Goal: Task Accomplishment & Management: Use online tool/utility

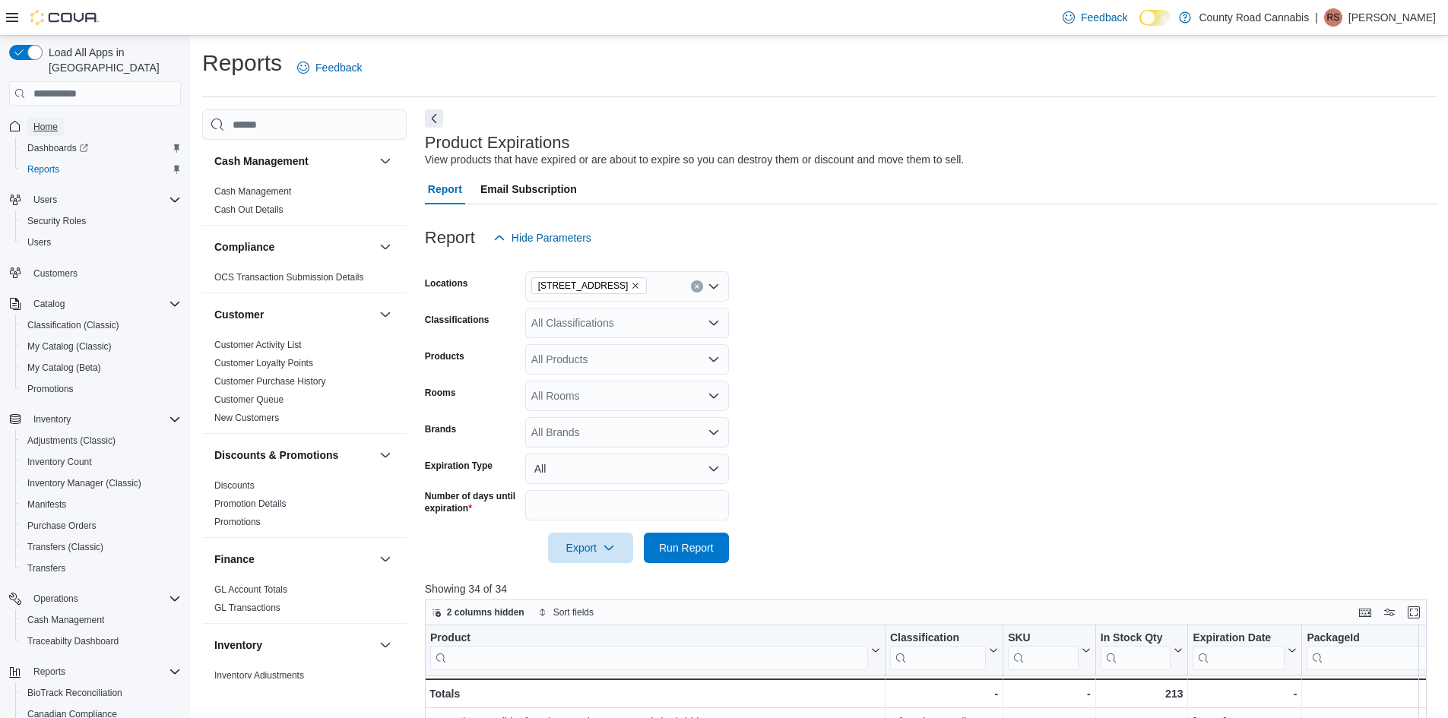
click at [42, 121] on span "Home" at bounding box center [45, 127] width 24 height 12
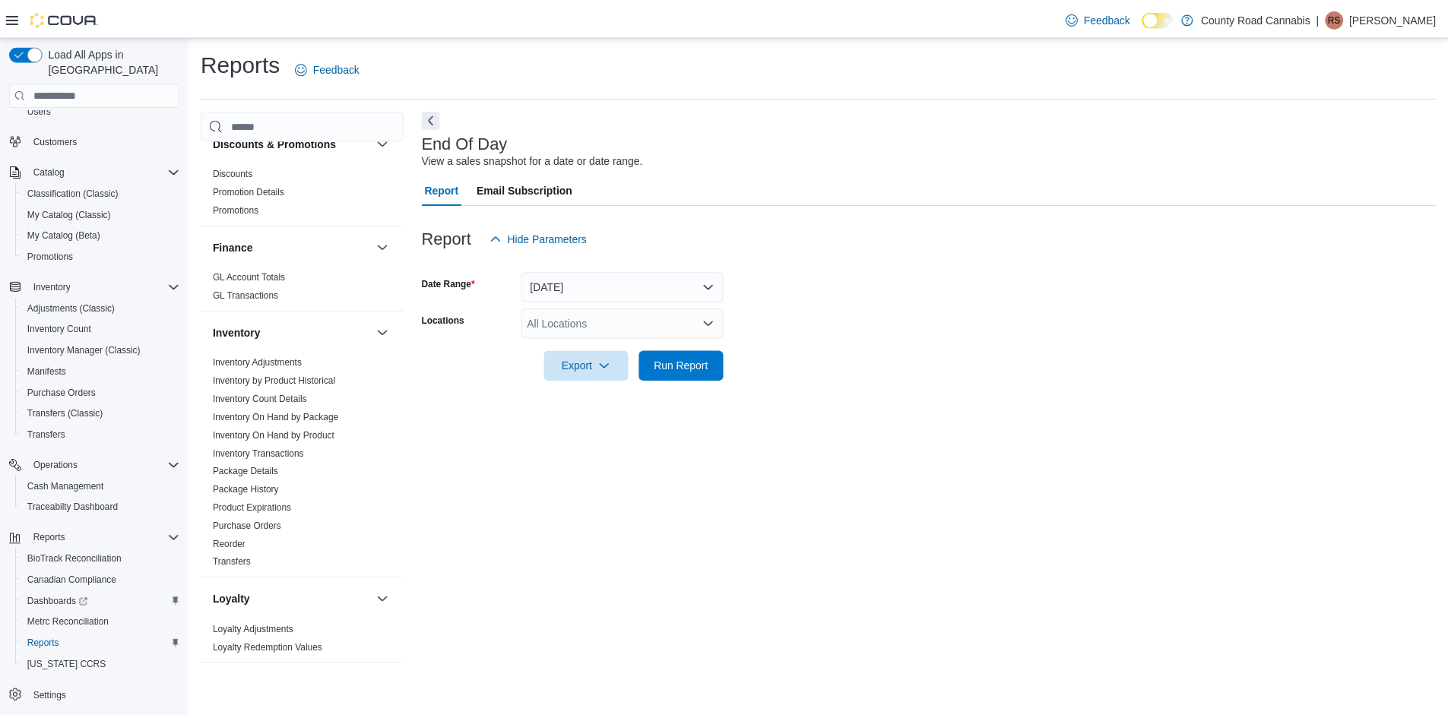
scroll to position [380, 0]
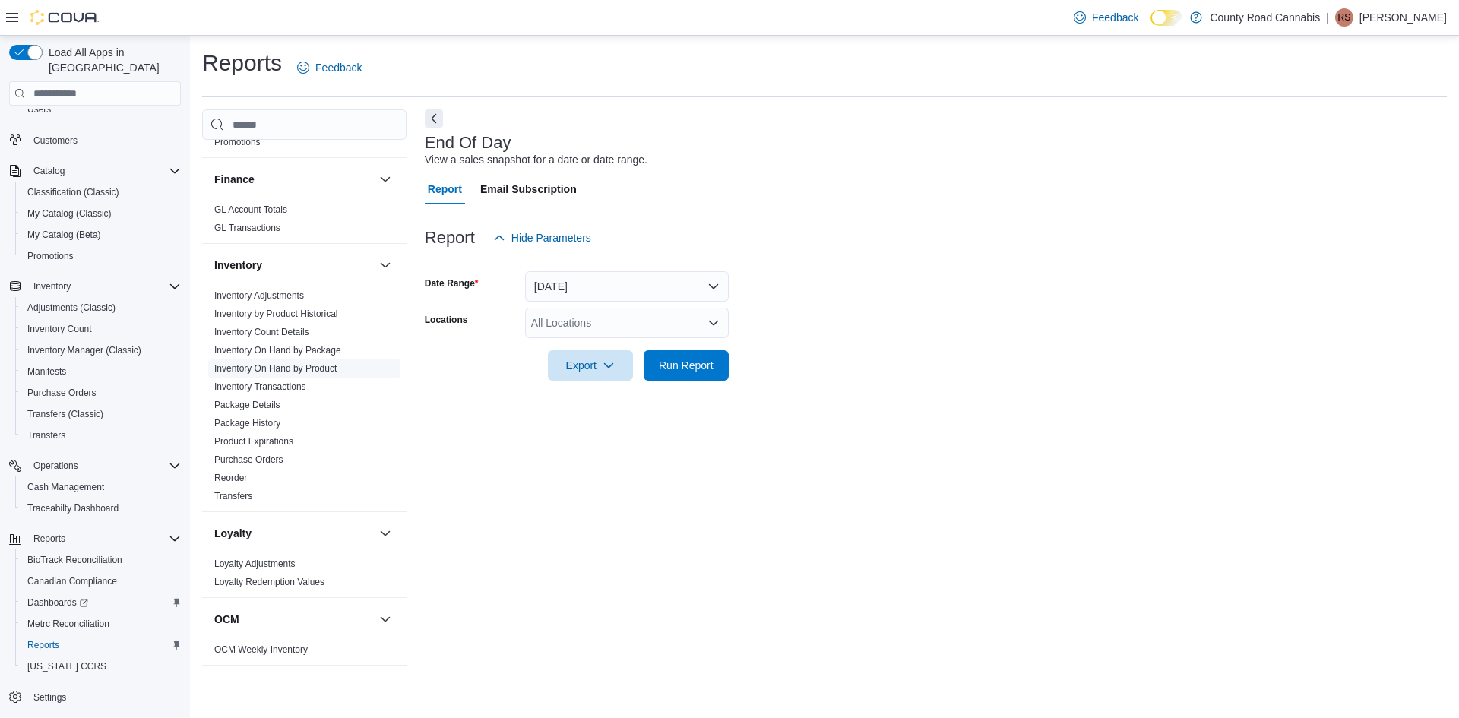
click at [324, 366] on link "Inventory On Hand by Product" at bounding box center [275, 368] width 122 height 11
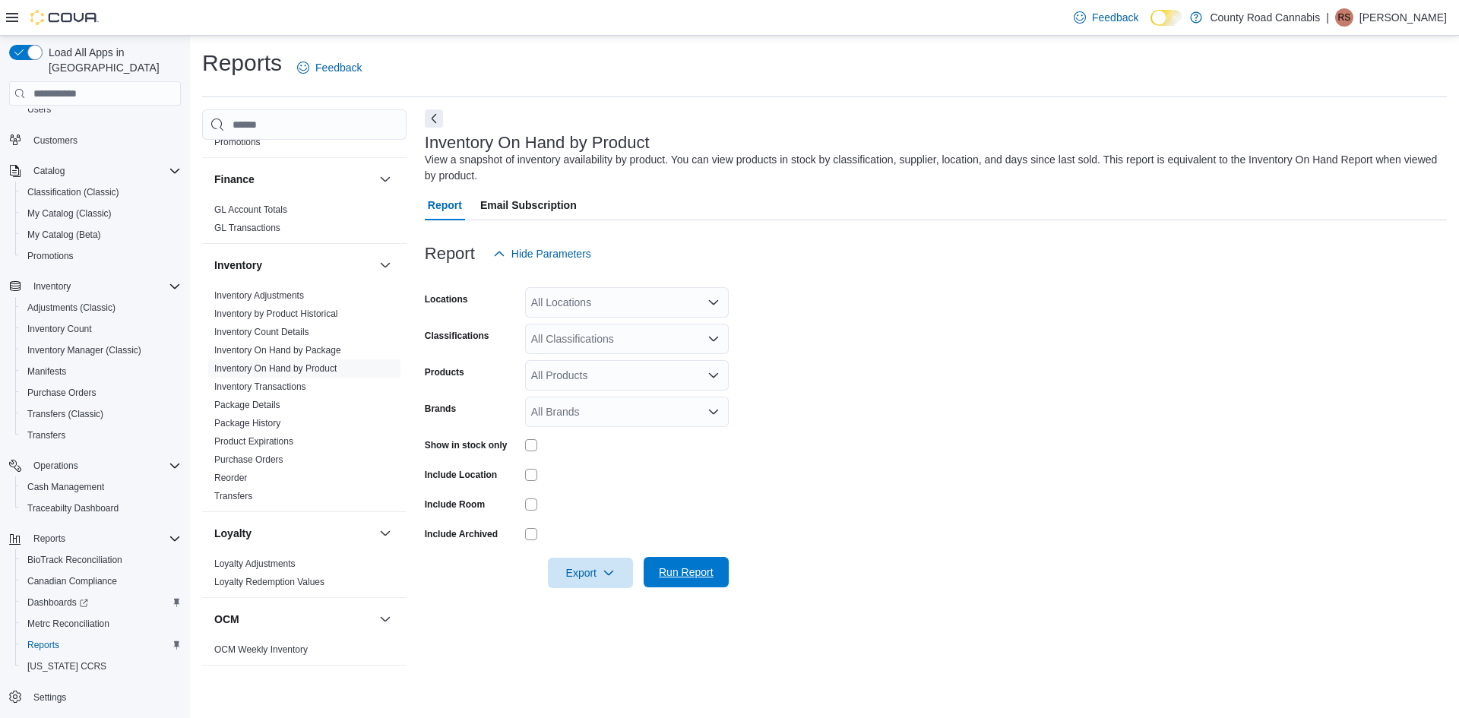
click at [679, 575] on span "Run Report" at bounding box center [686, 572] width 55 height 15
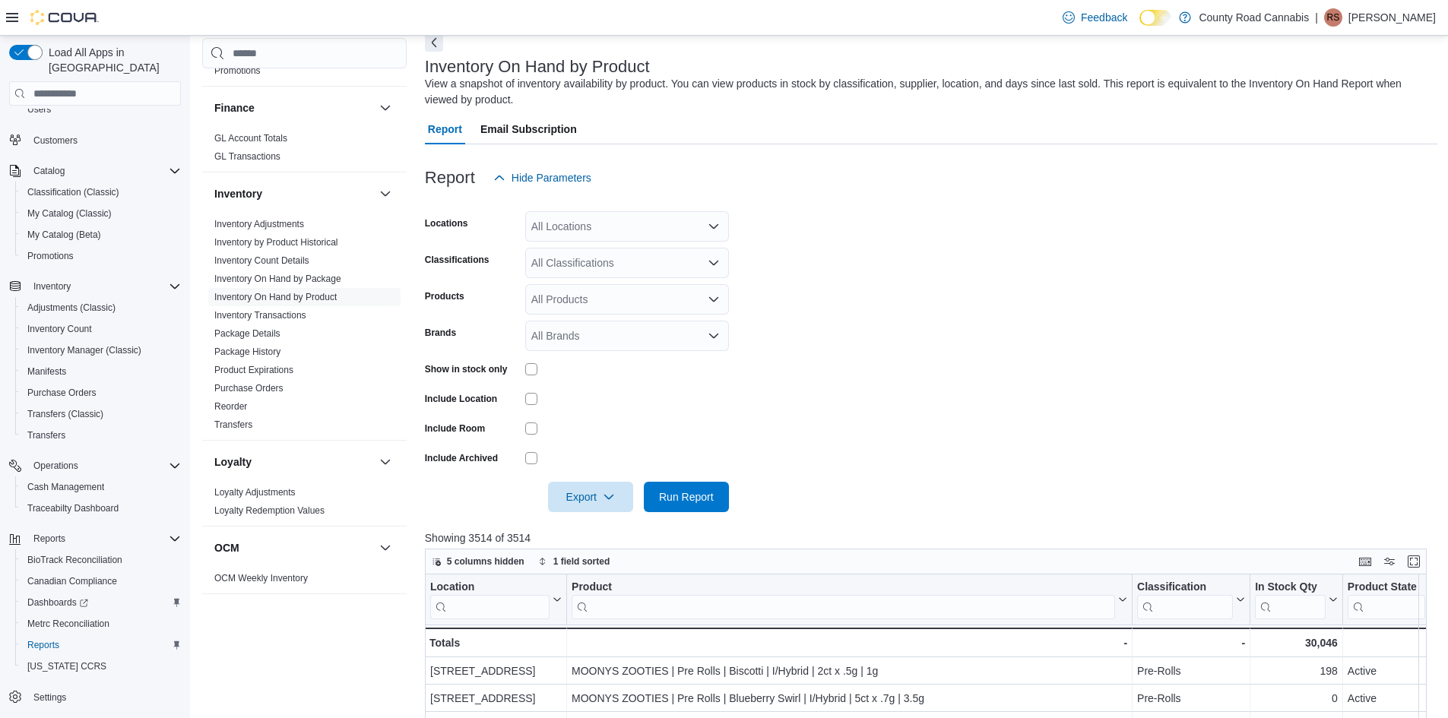
scroll to position [380, 0]
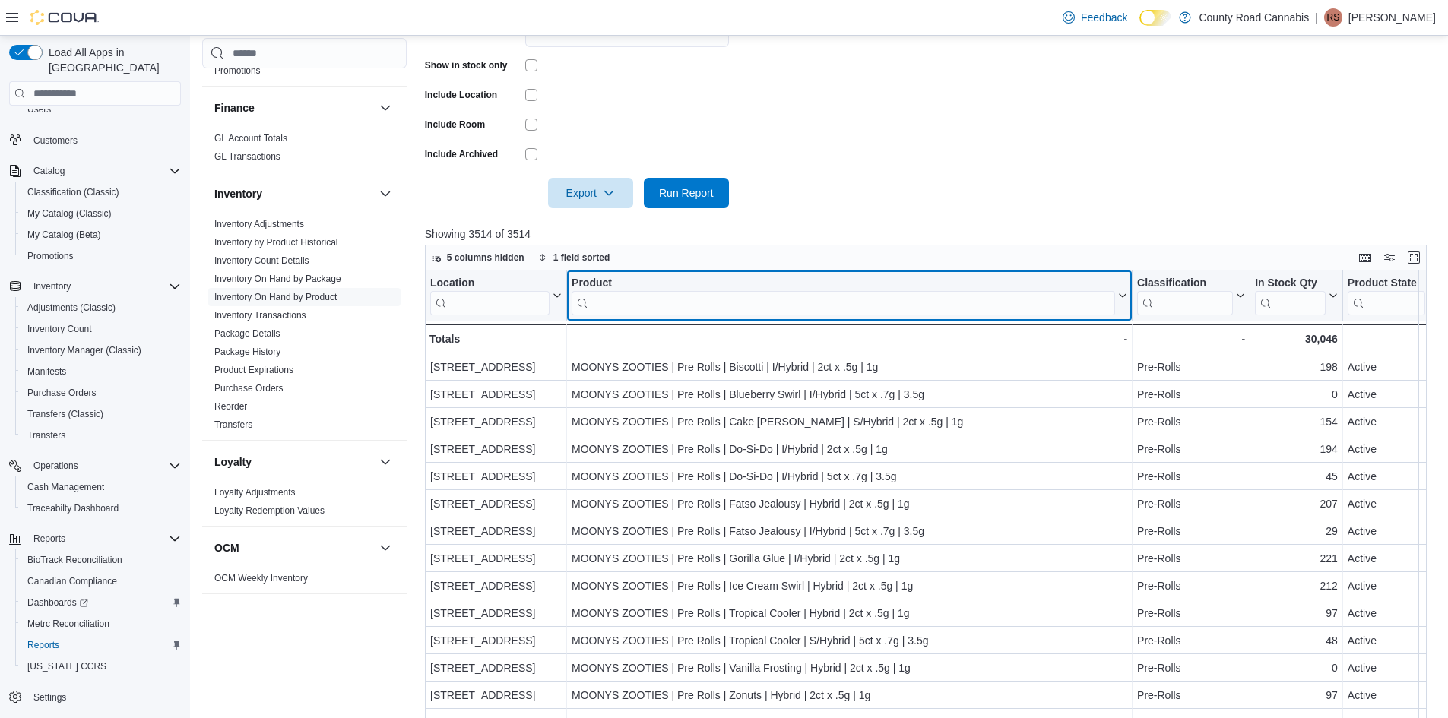
drag, startPoint x: 622, startPoint y: 305, endPoint x: 603, endPoint y: 329, distance: 31.3
click at [622, 305] on input "search" at bounding box center [842, 303] width 543 height 24
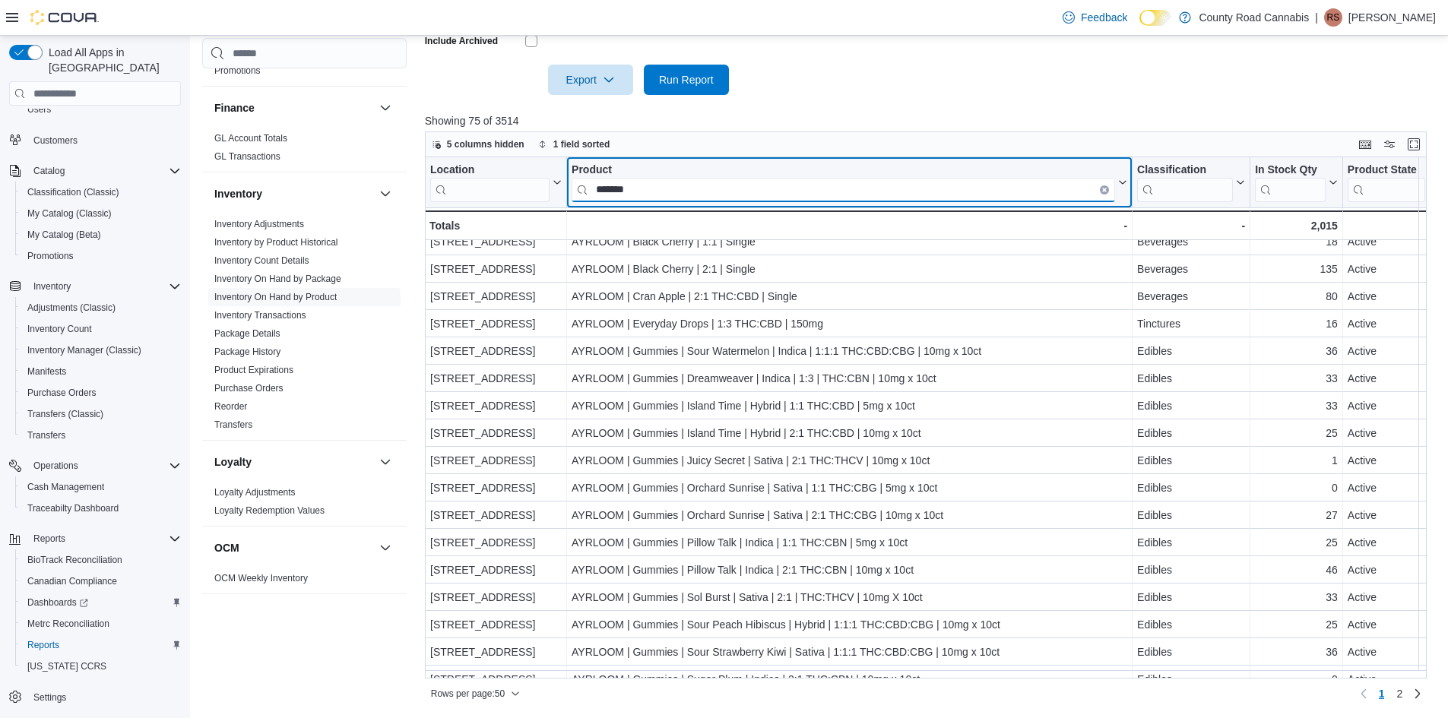
scroll to position [937, 0]
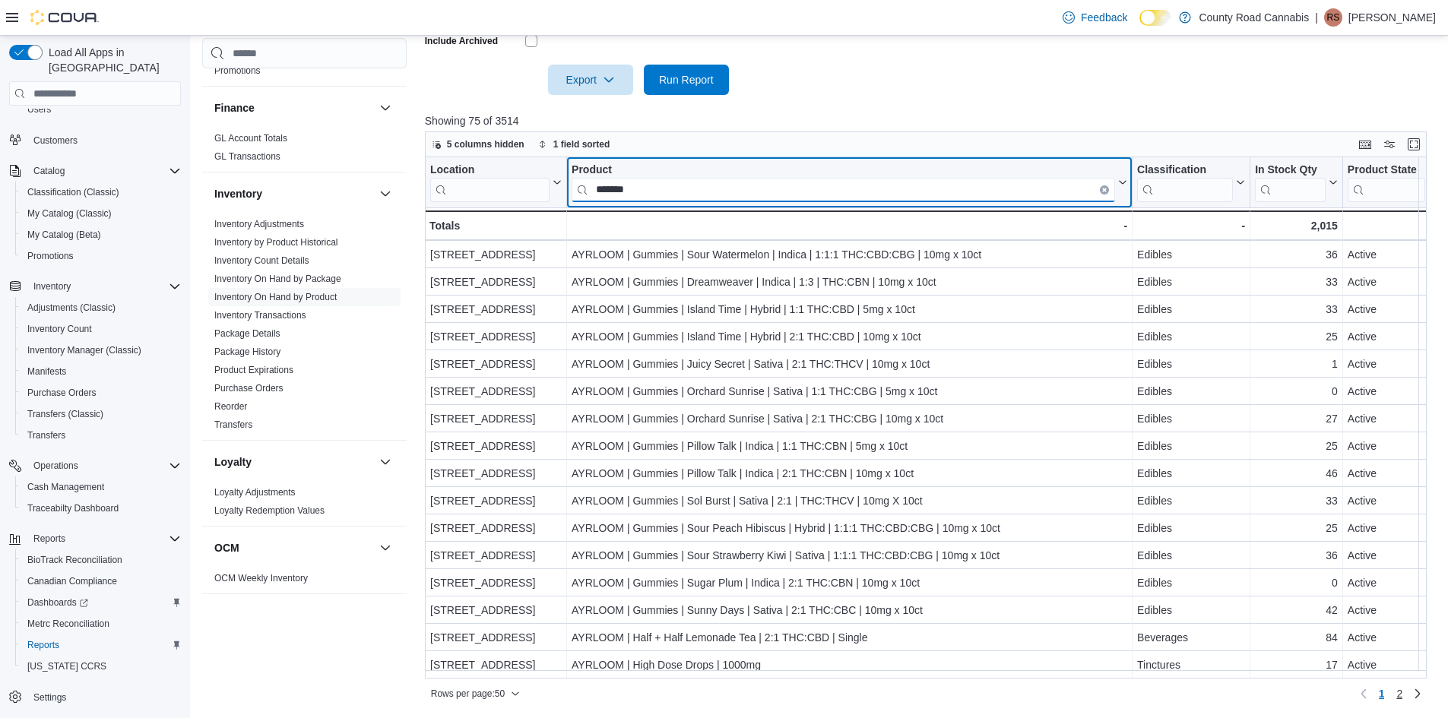
type input "*******"
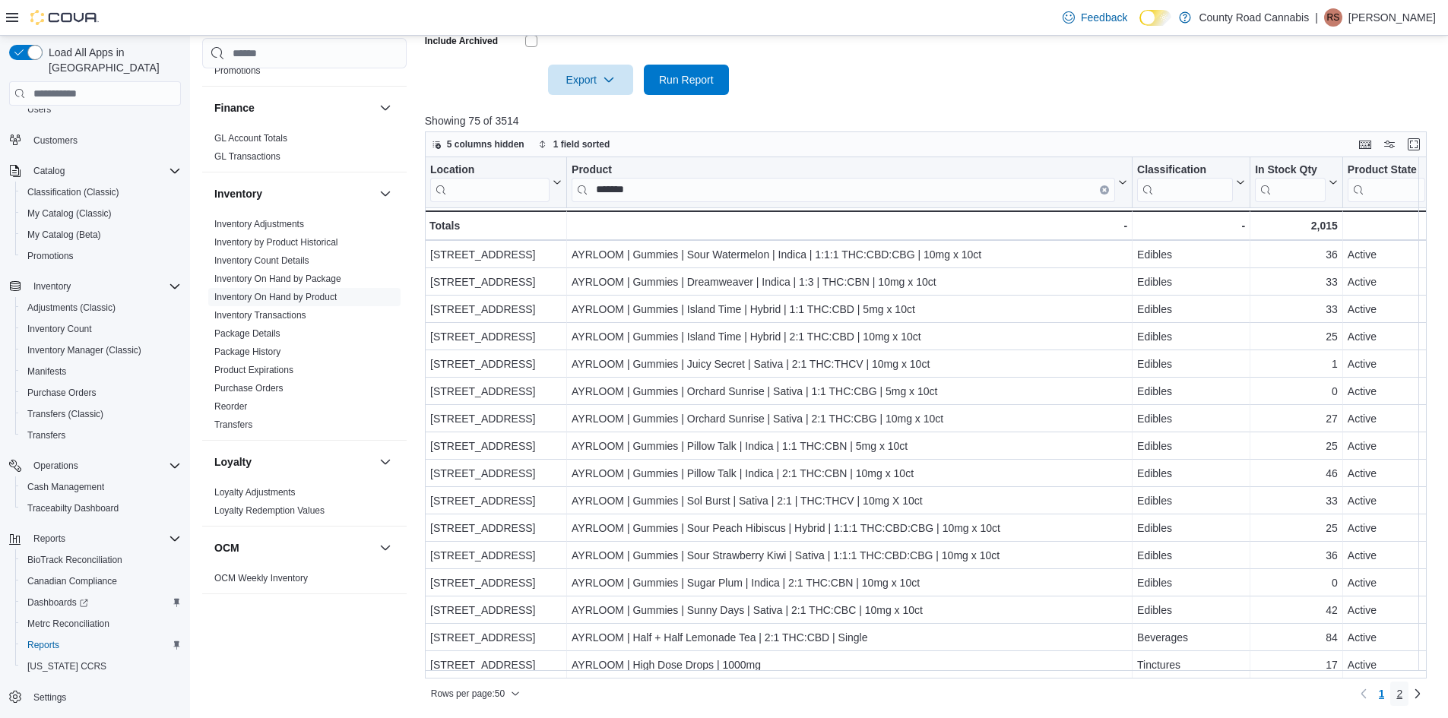
click at [1402, 692] on span "2" at bounding box center [1399, 693] width 6 height 15
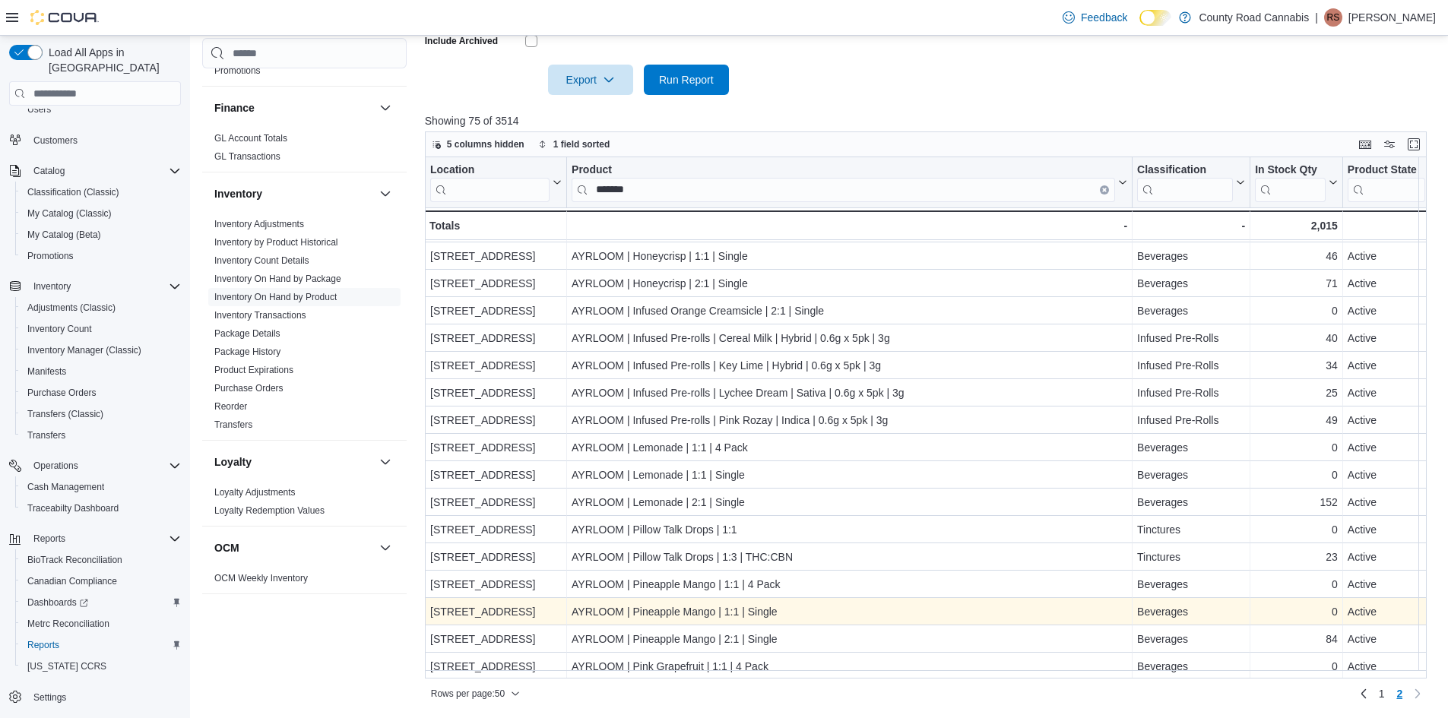
scroll to position [0, 0]
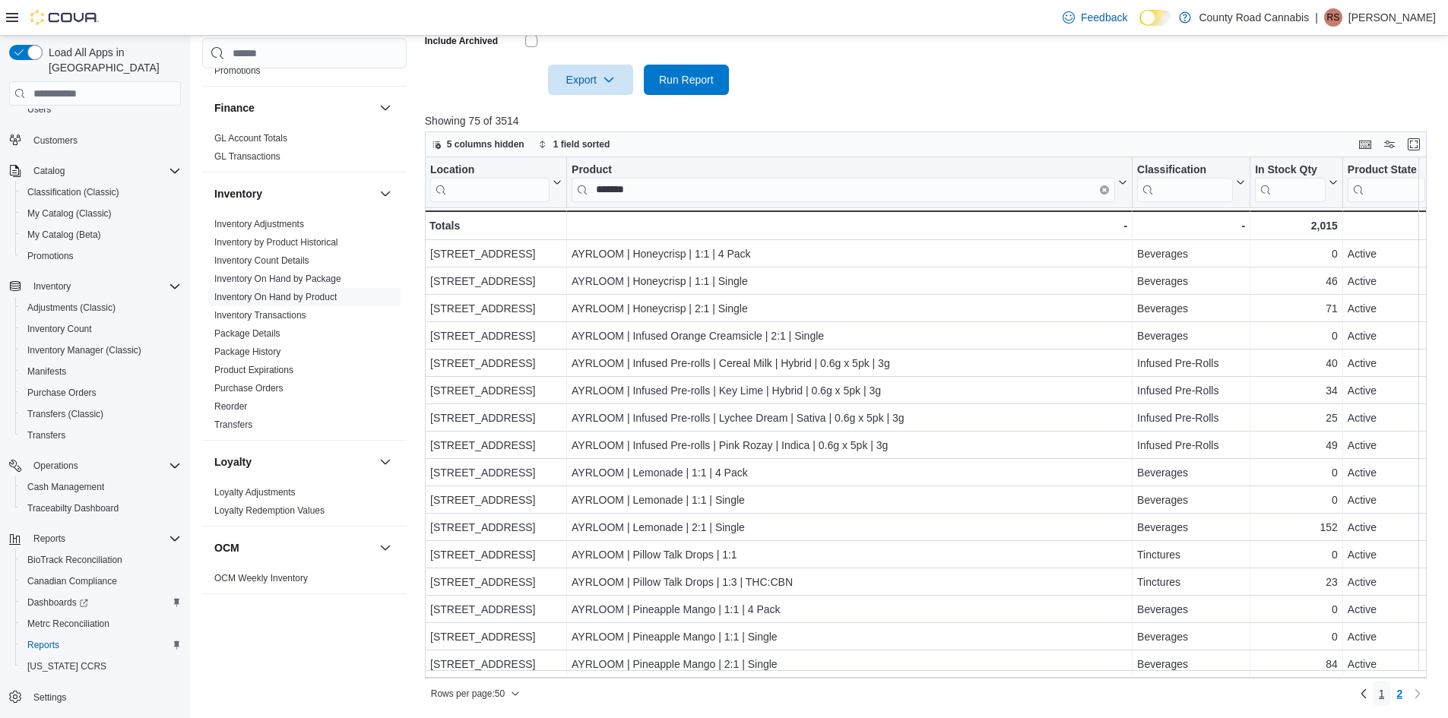
click at [1387, 693] on link "1" at bounding box center [1381, 694] width 18 height 24
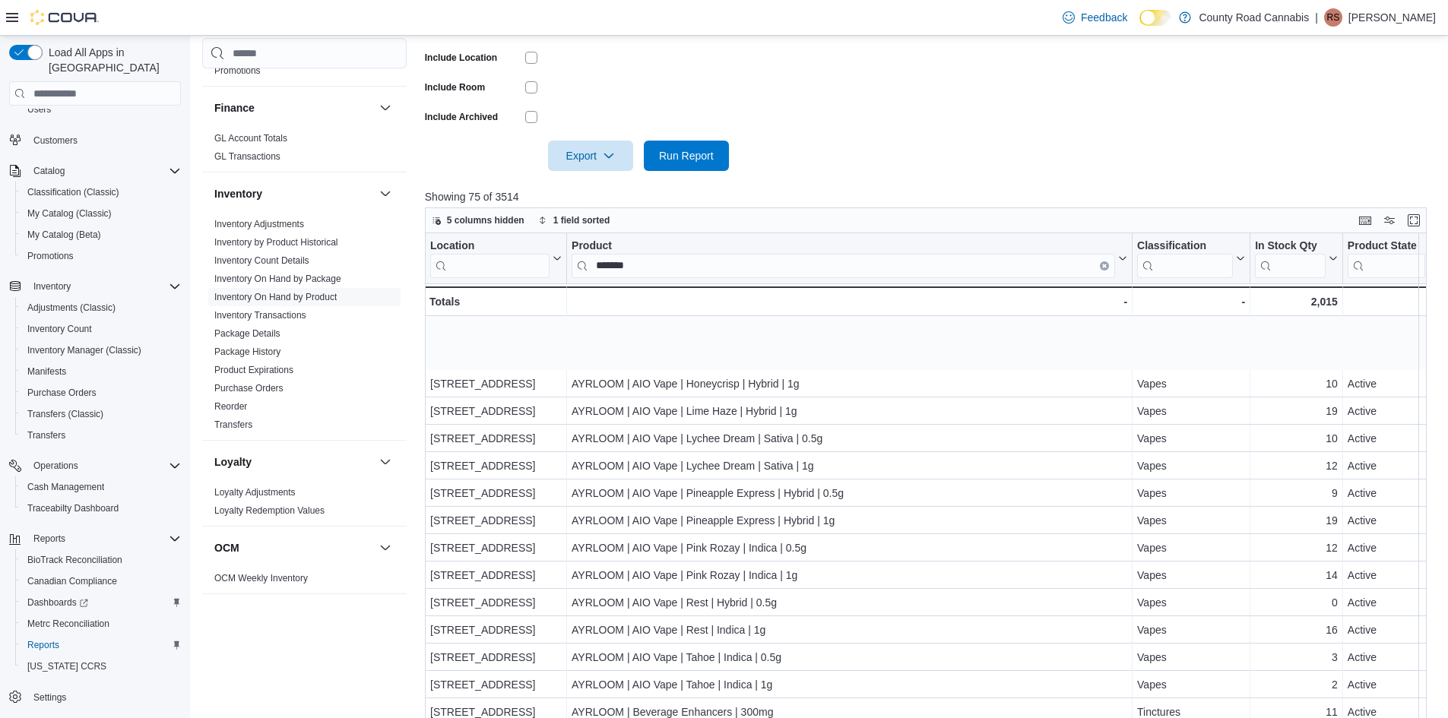
scroll to position [532, 0]
